Goal: Task Accomplishment & Management: Use online tool/utility

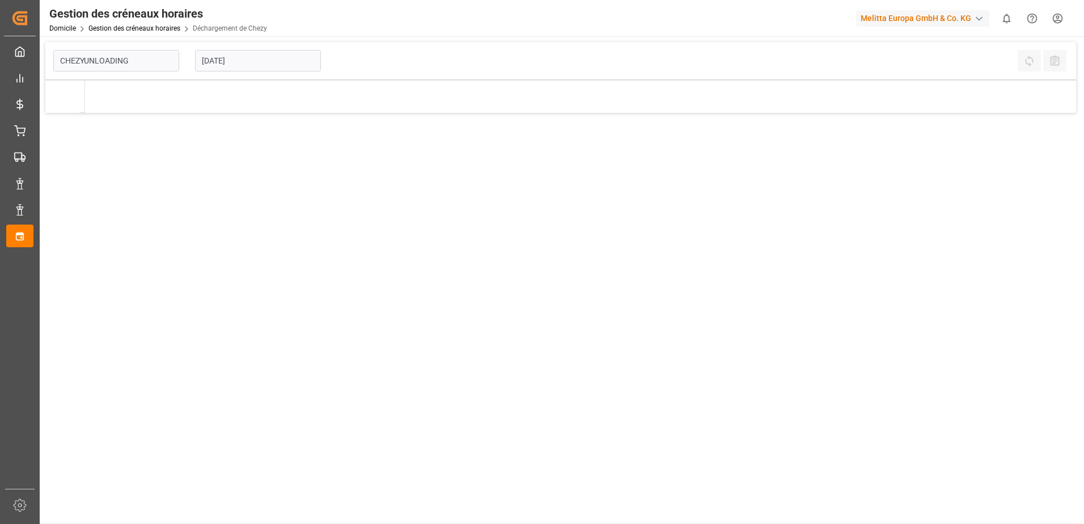
type input "Chezy Unloading"
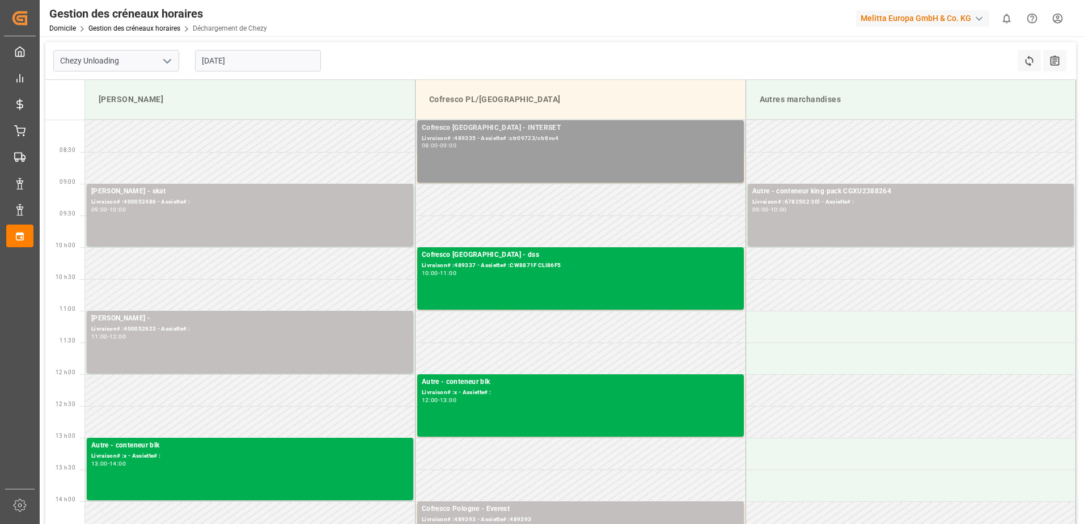
click at [482, 134] on div "Livraison# :489335 - Assiette# :ctr09723/ctr8vu4" at bounding box center [580, 139] width 317 height 10
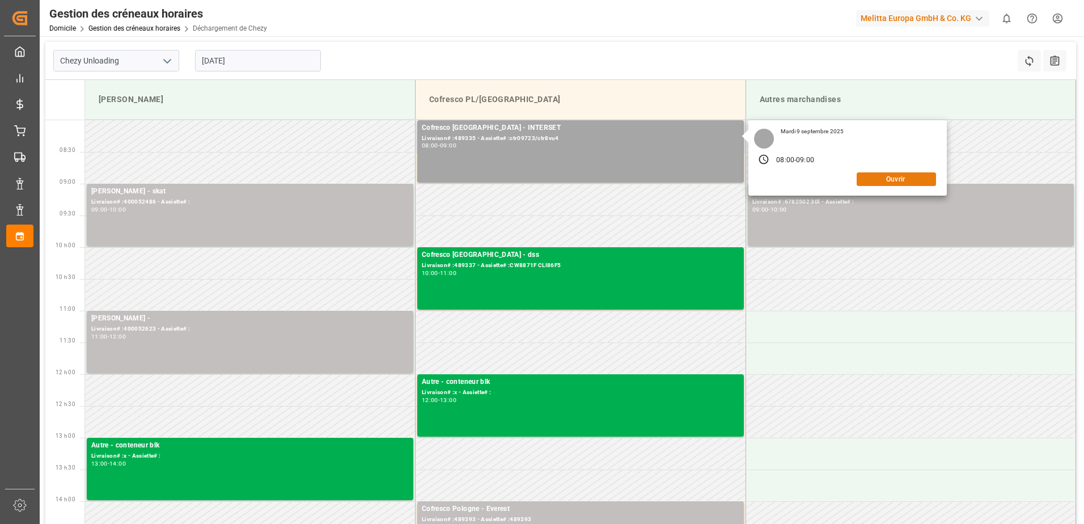
click at [896, 178] on button "Ouvrir" at bounding box center [895, 179] width 79 height 14
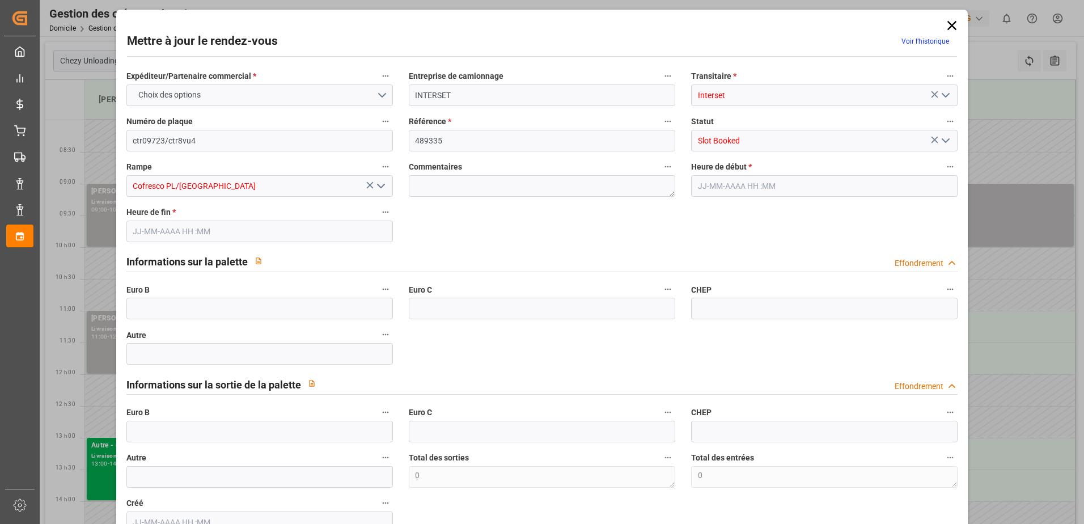
type input "[DATE] 08:00"
type input "[DATE] 09:00"
type input "[DATE] 12:03"
click at [168, 429] on input "text" at bounding box center [259, 431] width 266 height 22
type input "7"
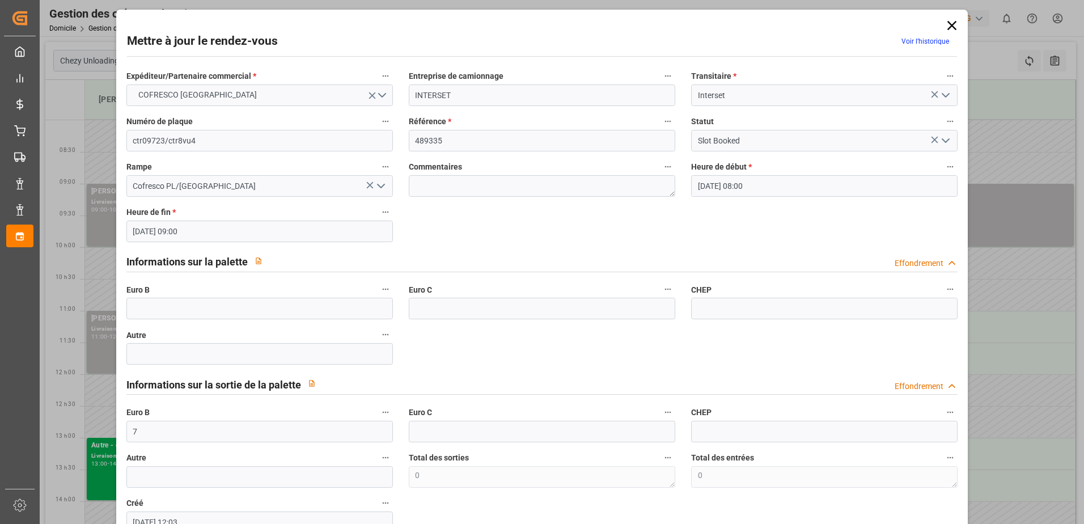
click at [941, 143] on icon "Ouvrir le menu" at bounding box center [945, 141] width 14 height 14
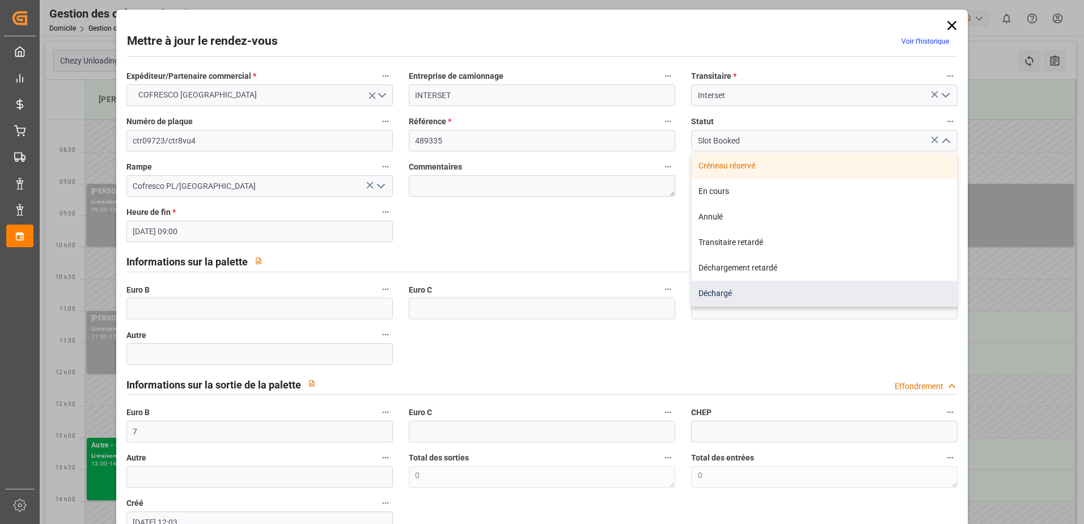
click at [715, 289] on div "Déchargé" at bounding box center [823, 294] width 265 height 26
type input "Unloaded"
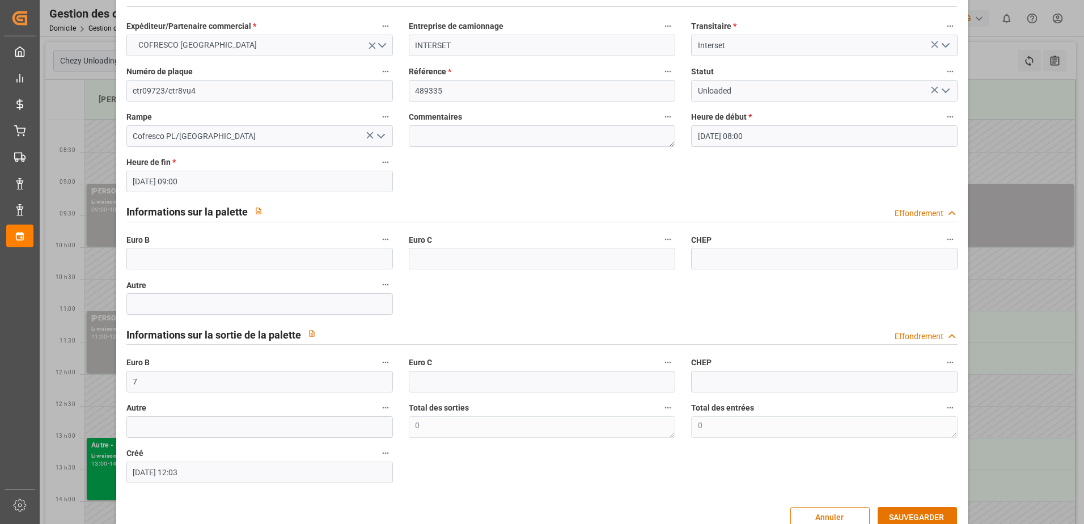
scroll to position [75, 0]
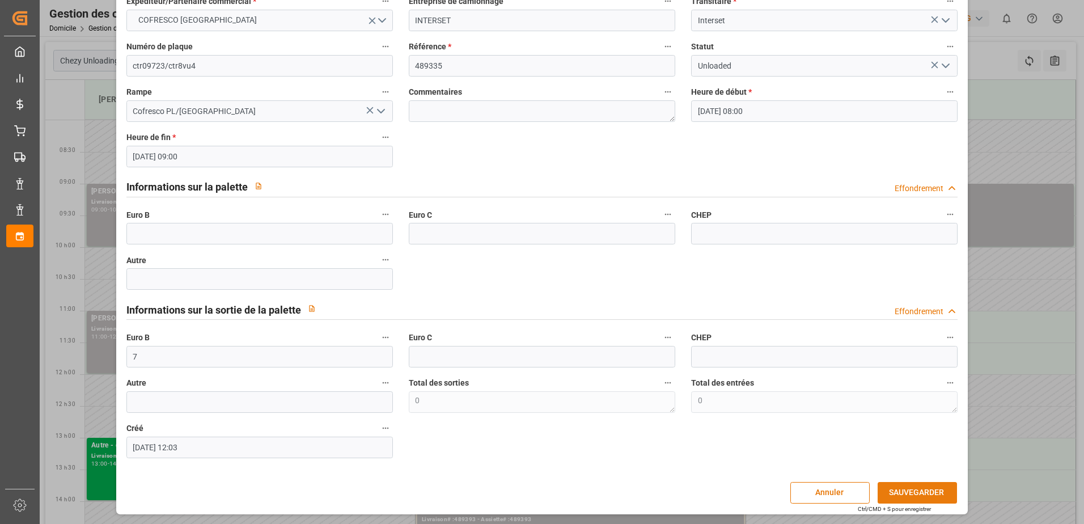
click at [915, 485] on button "SAUVEGARDER" at bounding box center [916, 493] width 79 height 22
